Goal: Task Accomplishment & Management: Complete application form

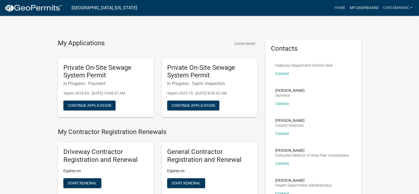
click at [362, 8] on link "My Dashboard" at bounding box center [363, 8] width 33 height 10
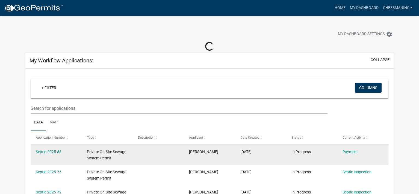
click at [102, 158] on span "Private On-Site Sewage System Permit" at bounding box center [106, 155] width 39 height 11
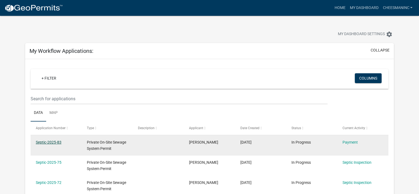
click at [49, 142] on link "Septic-2025-83" at bounding box center [49, 142] width 26 height 4
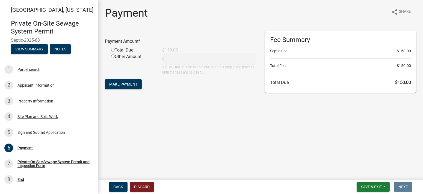
click at [114, 49] on input "radio" at bounding box center [113, 50] width 4 height 4
radio input "true"
type input "150"
click at [127, 79] on form "Payment Amount * Total Due $150.00 Other Amount 150 You will not be able to con…" at bounding box center [181, 61] width 152 height 60
click at [135, 86] on span "Make Payment" at bounding box center [123, 84] width 28 height 4
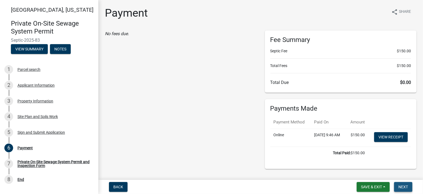
click at [407, 189] on span "Next" at bounding box center [403, 187] width 10 height 4
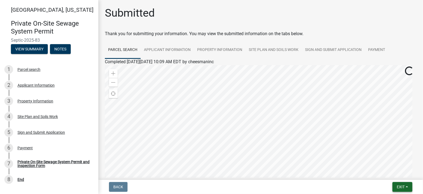
click at [406, 187] on button "Exit" at bounding box center [402, 187] width 20 height 10
click at [392, 173] on button "Save & Exit" at bounding box center [390, 172] width 44 height 13
